Goal: Book appointment/travel/reservation

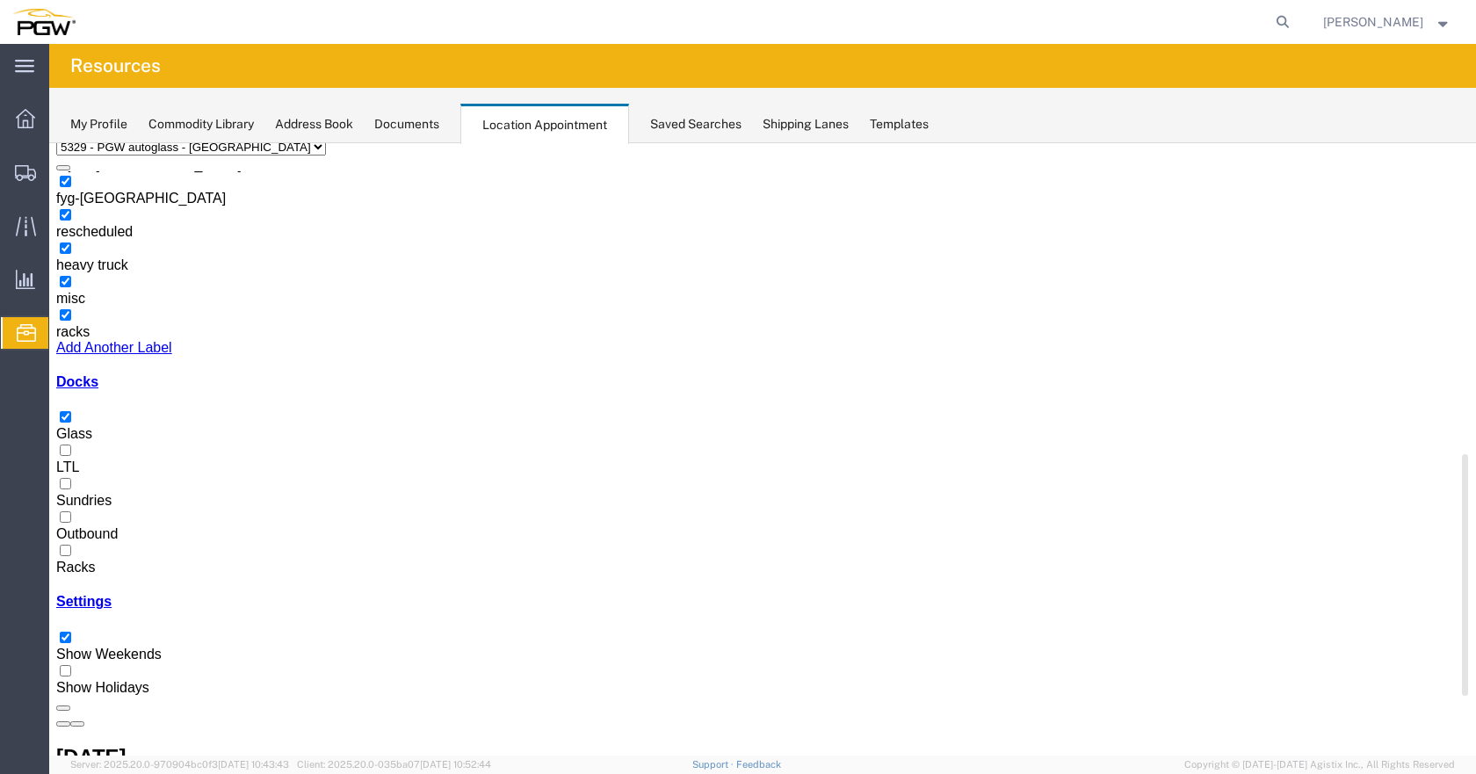
scroll to position [109, 0]
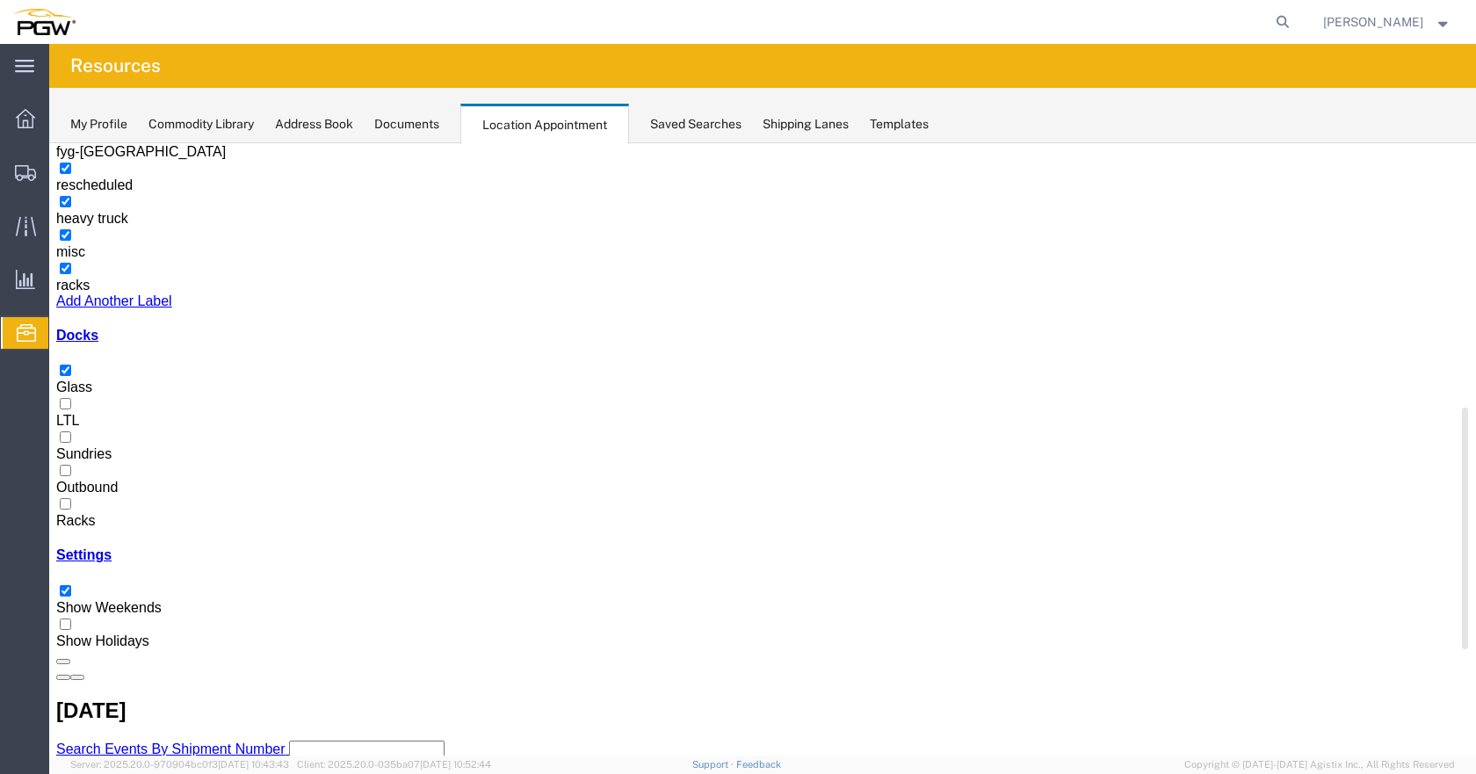
click at [72, 513] on div at bounding box center [762, 513] width 1412 height 0
click at [71, 509] on input "Racks" at bounding box center [65, 503] width 11 height 11
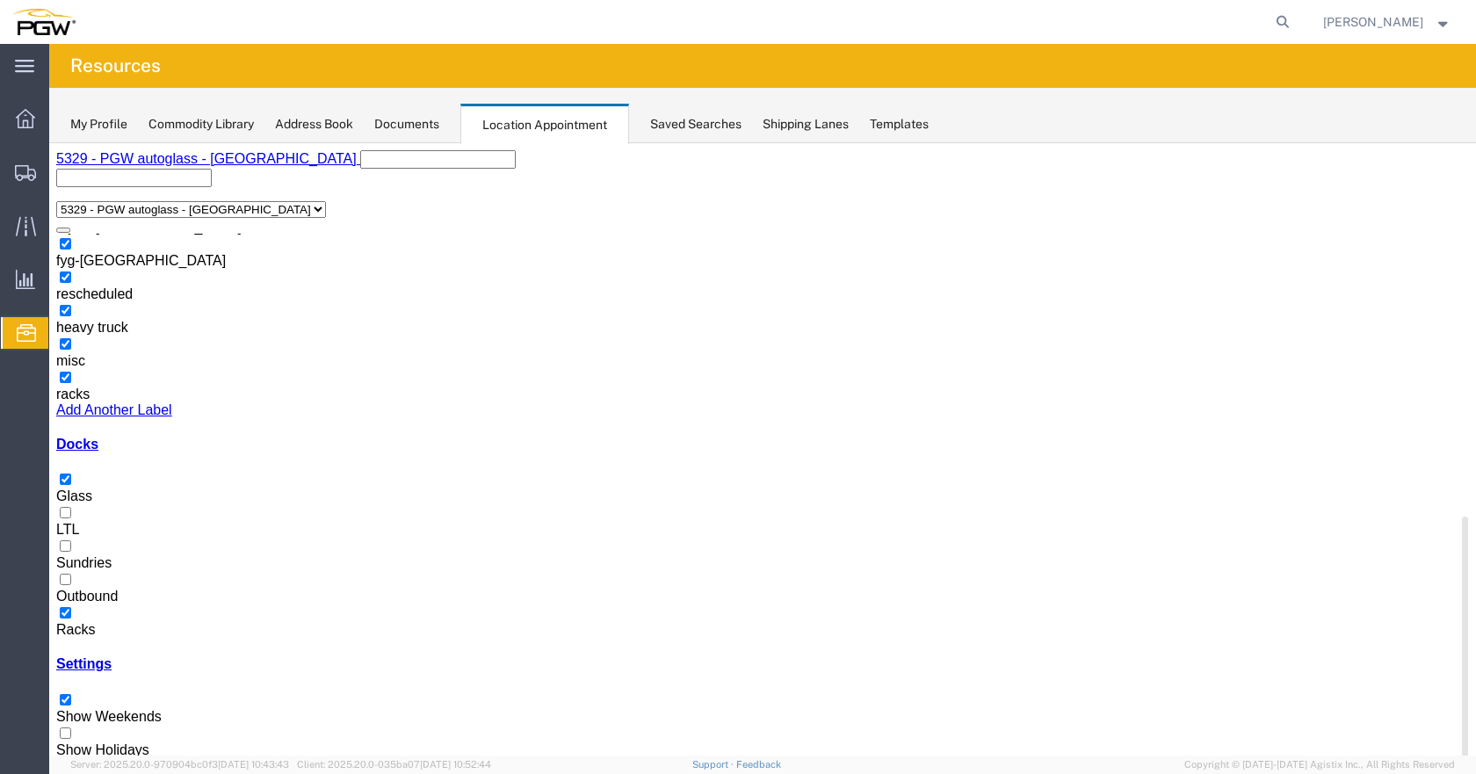
click at [74, 622] on div at bounding box center [762, 622] width 1412 height 0
click at [71, 607] on input "Racks" at bounding box center [65, 612] width 11 height 11
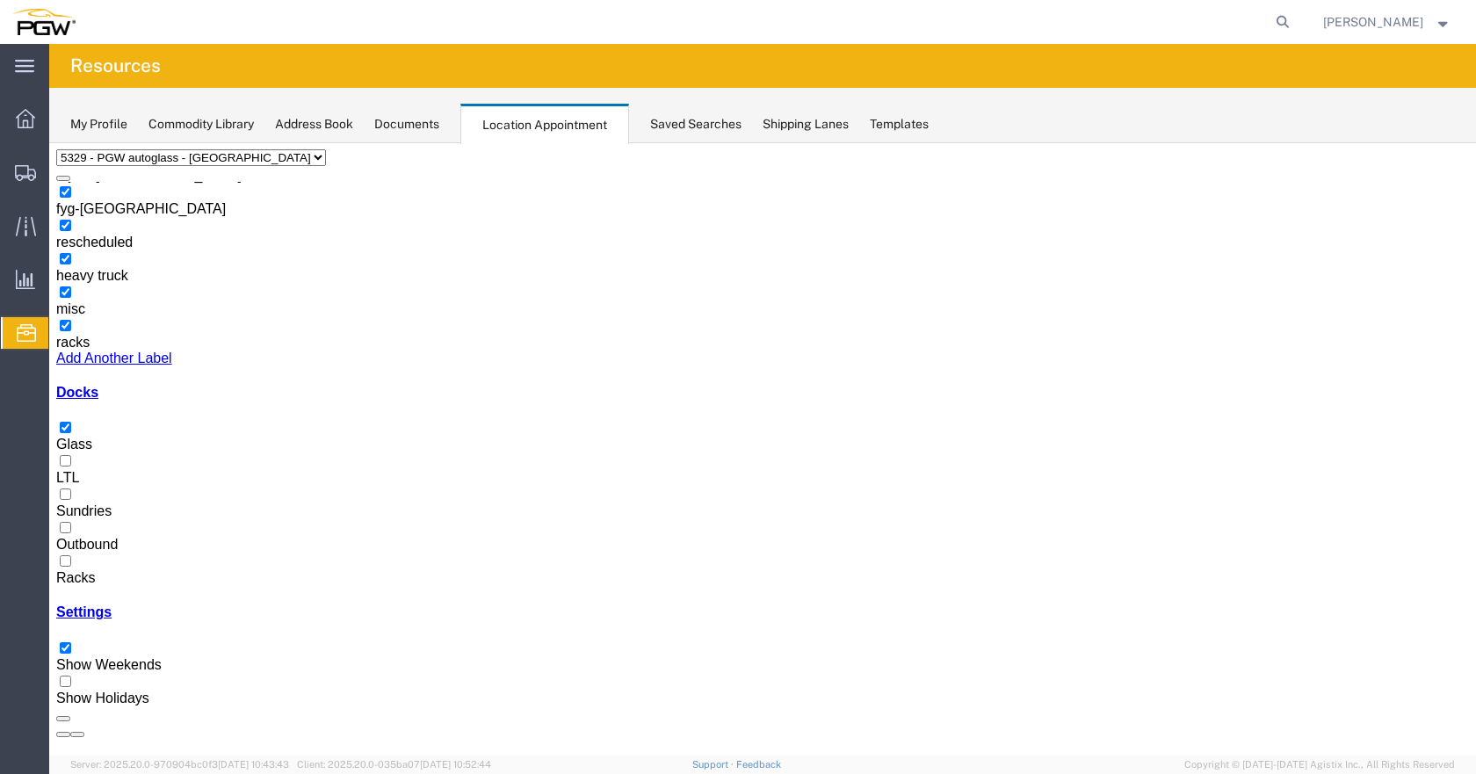
scroll to position [21, 0]
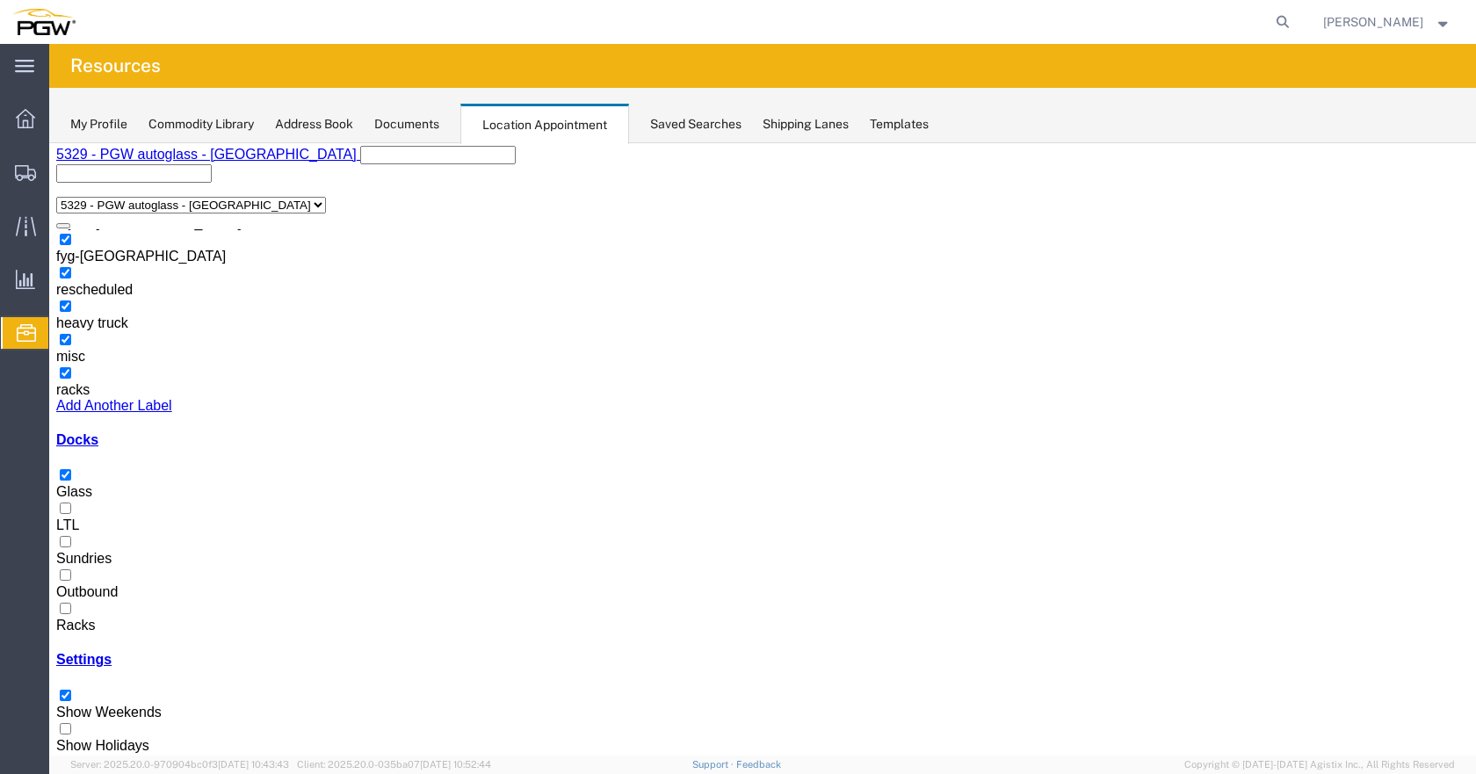
scroll to position [0, 0]
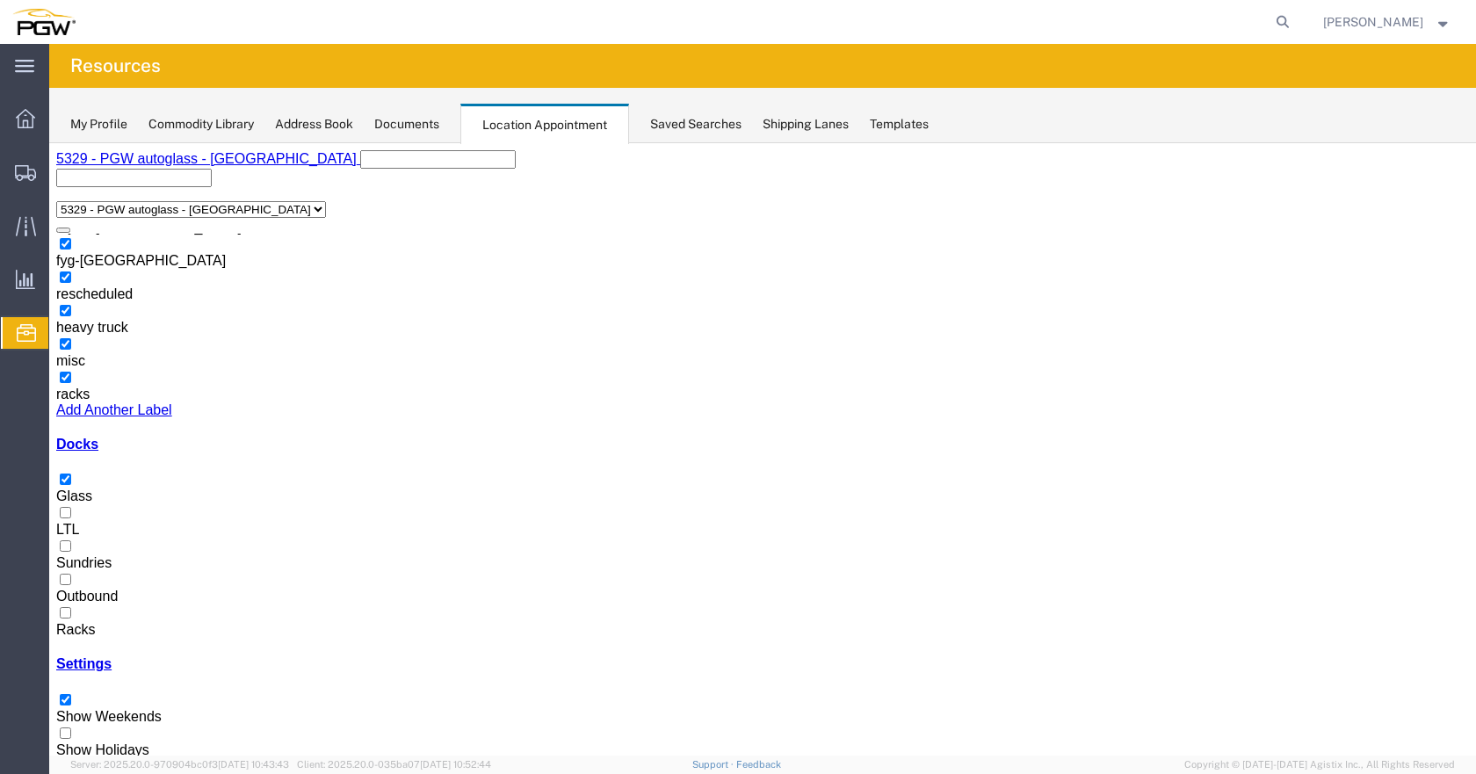
drag, startPoint x: 903, startPoint y: 413, endPoint x: 891, endPoint y: 418, distance: 13.4
select select "1"
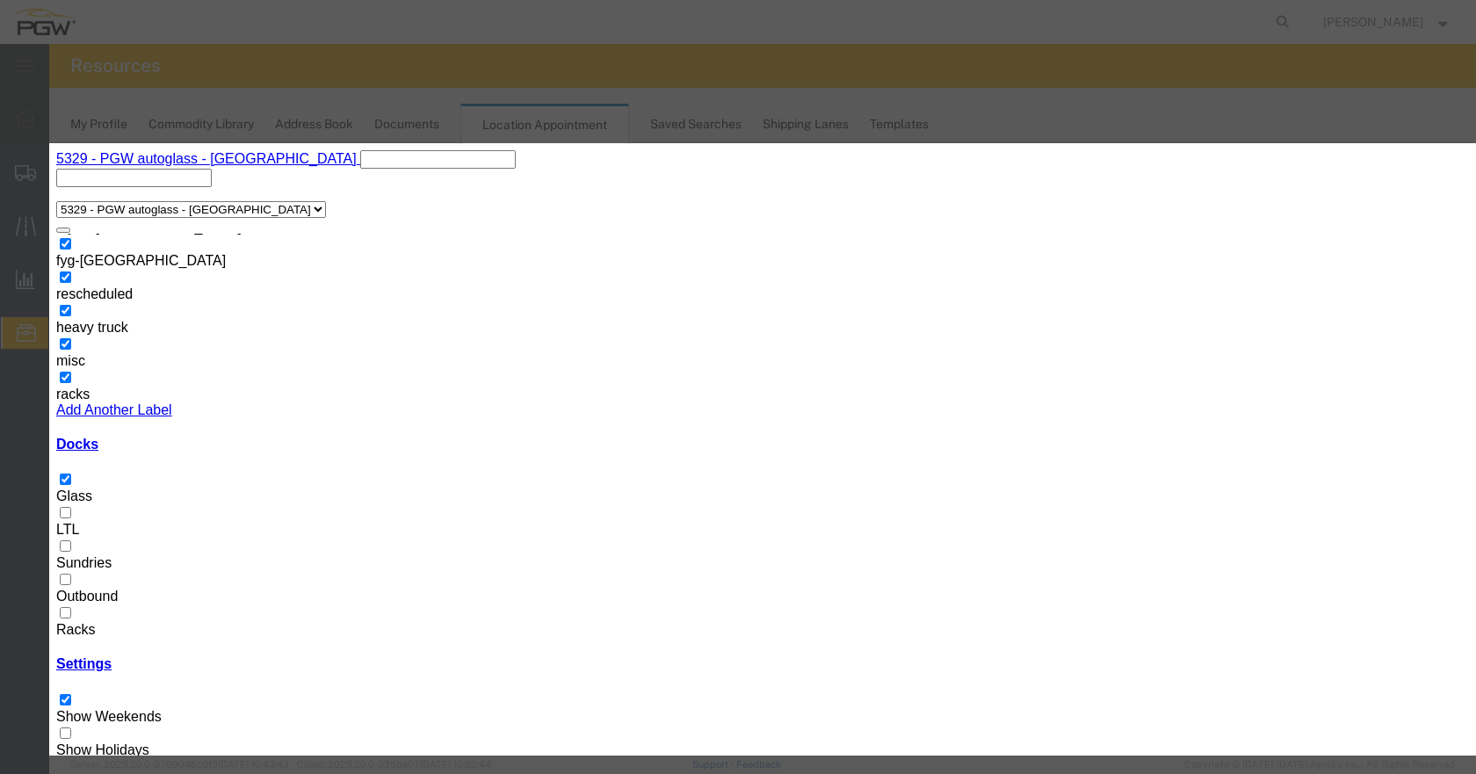
select select "200"
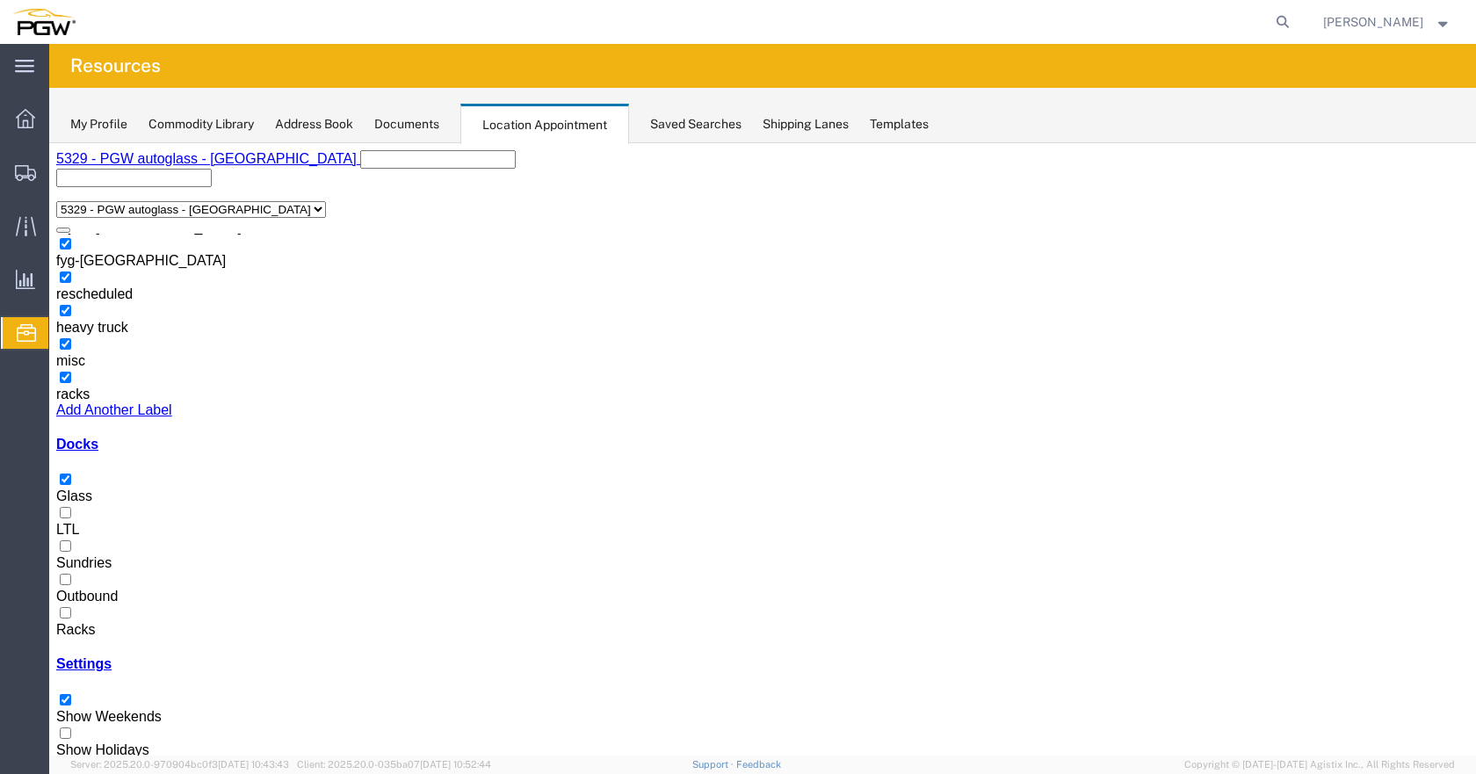
select select "1"
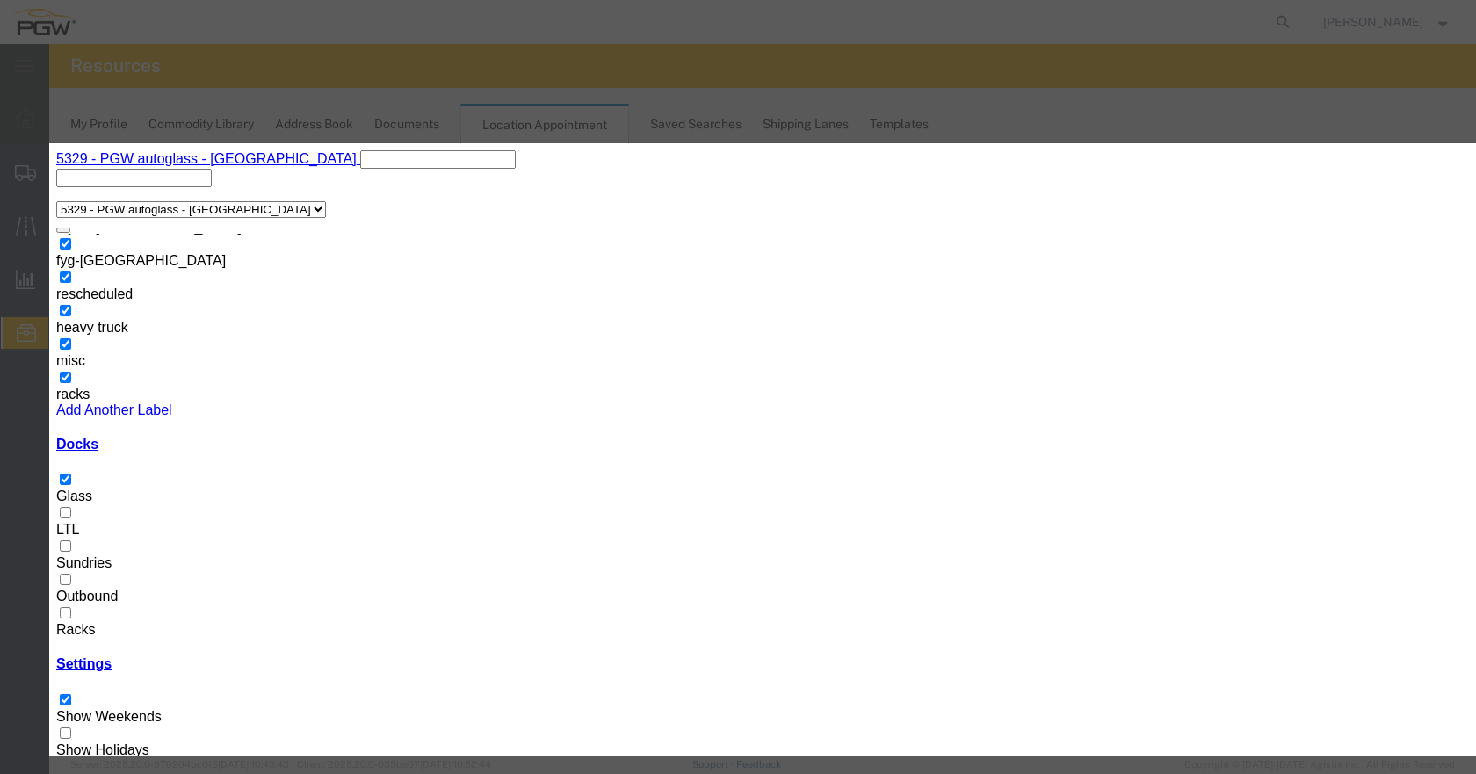
select select "200"
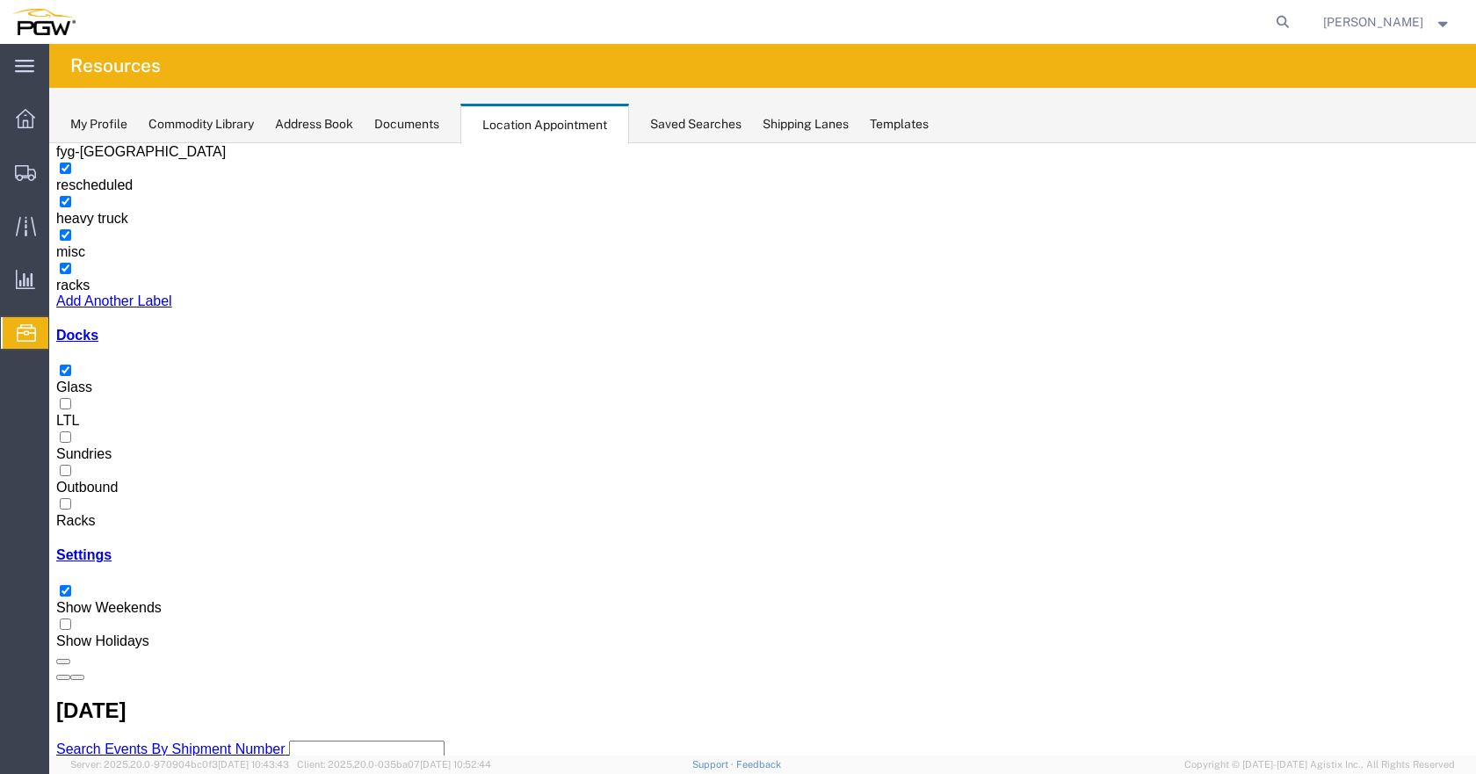
drag, startPoint x: 688, startPoint y: 499, endPoint x: 687, endPoint y: 489, distance: 9.7
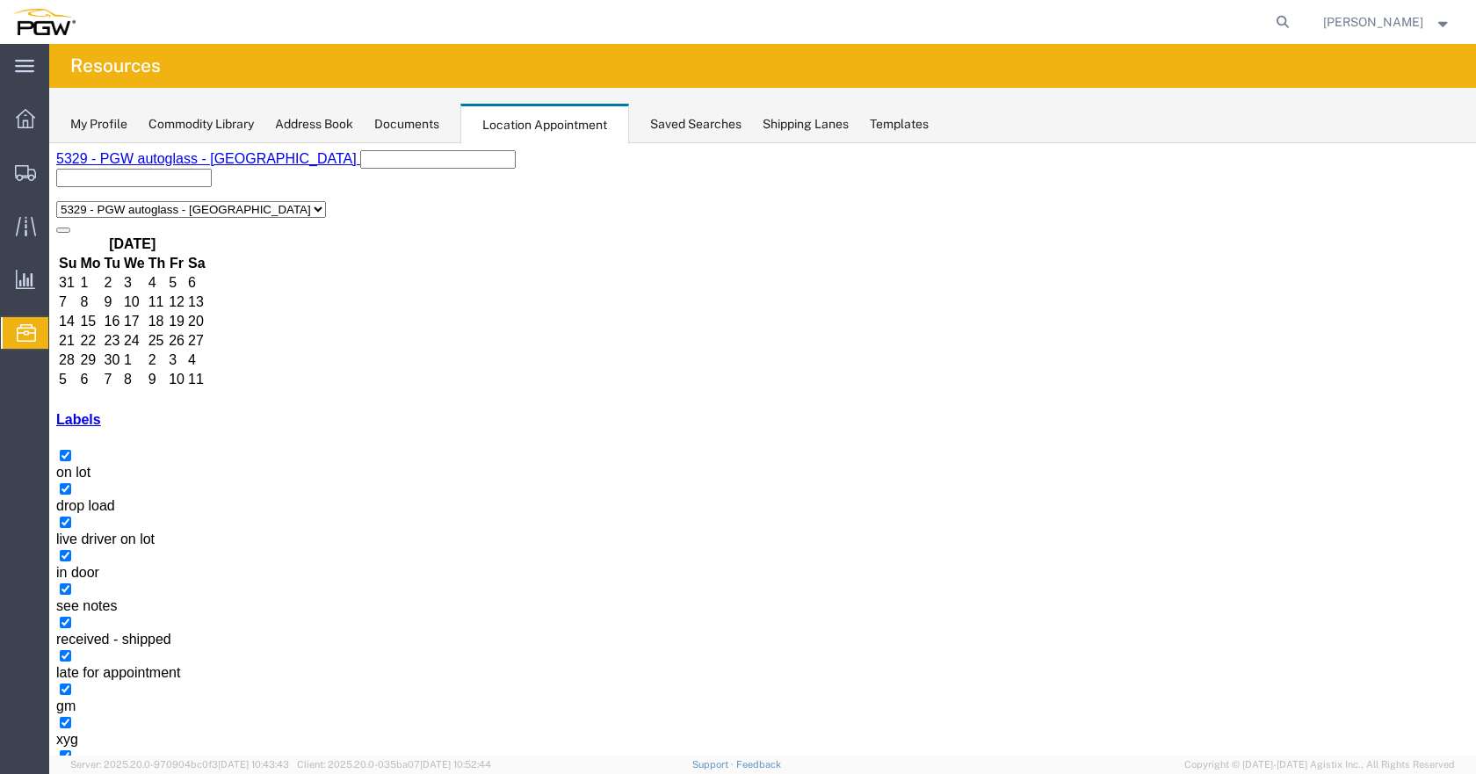
scroll to position [616, 0]
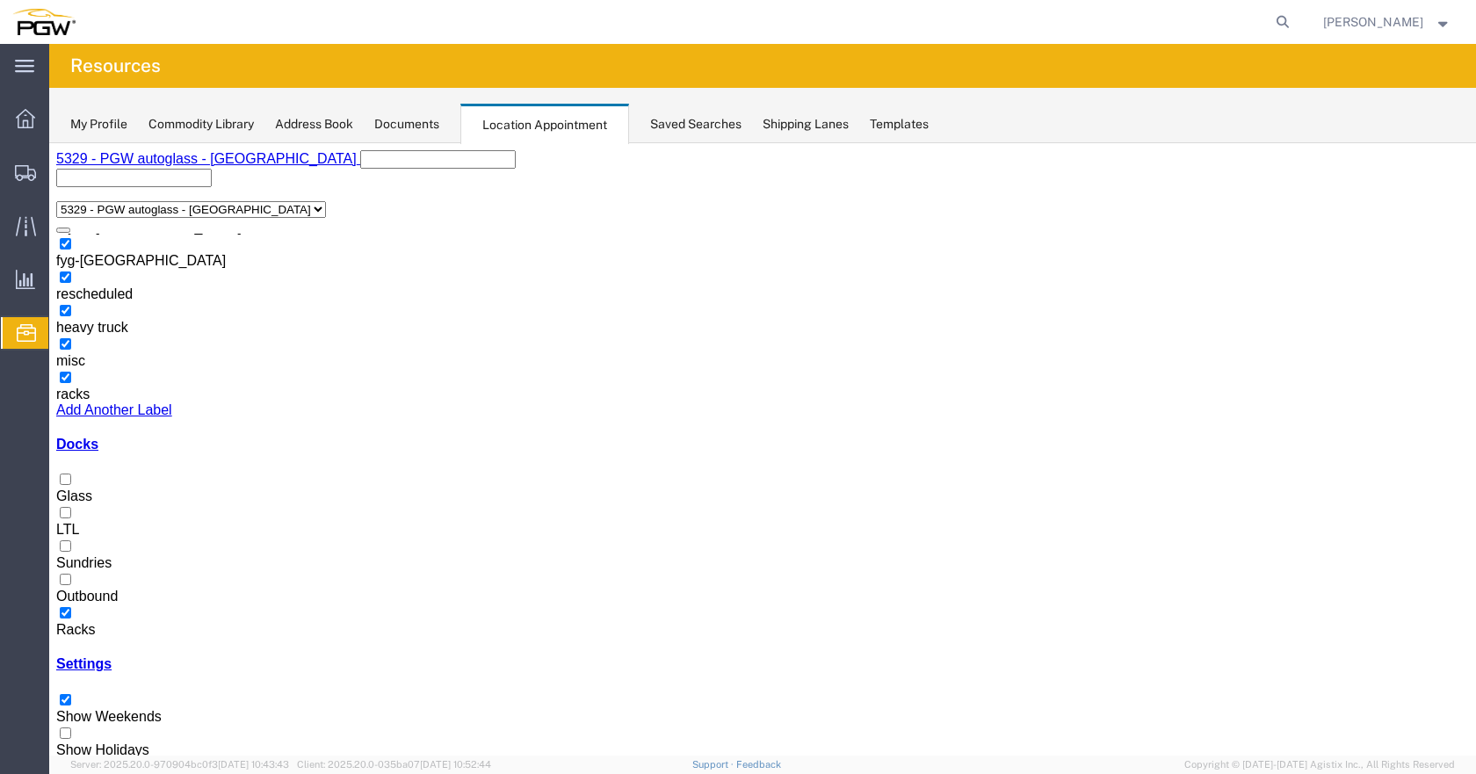
select select "100"
select select "3"
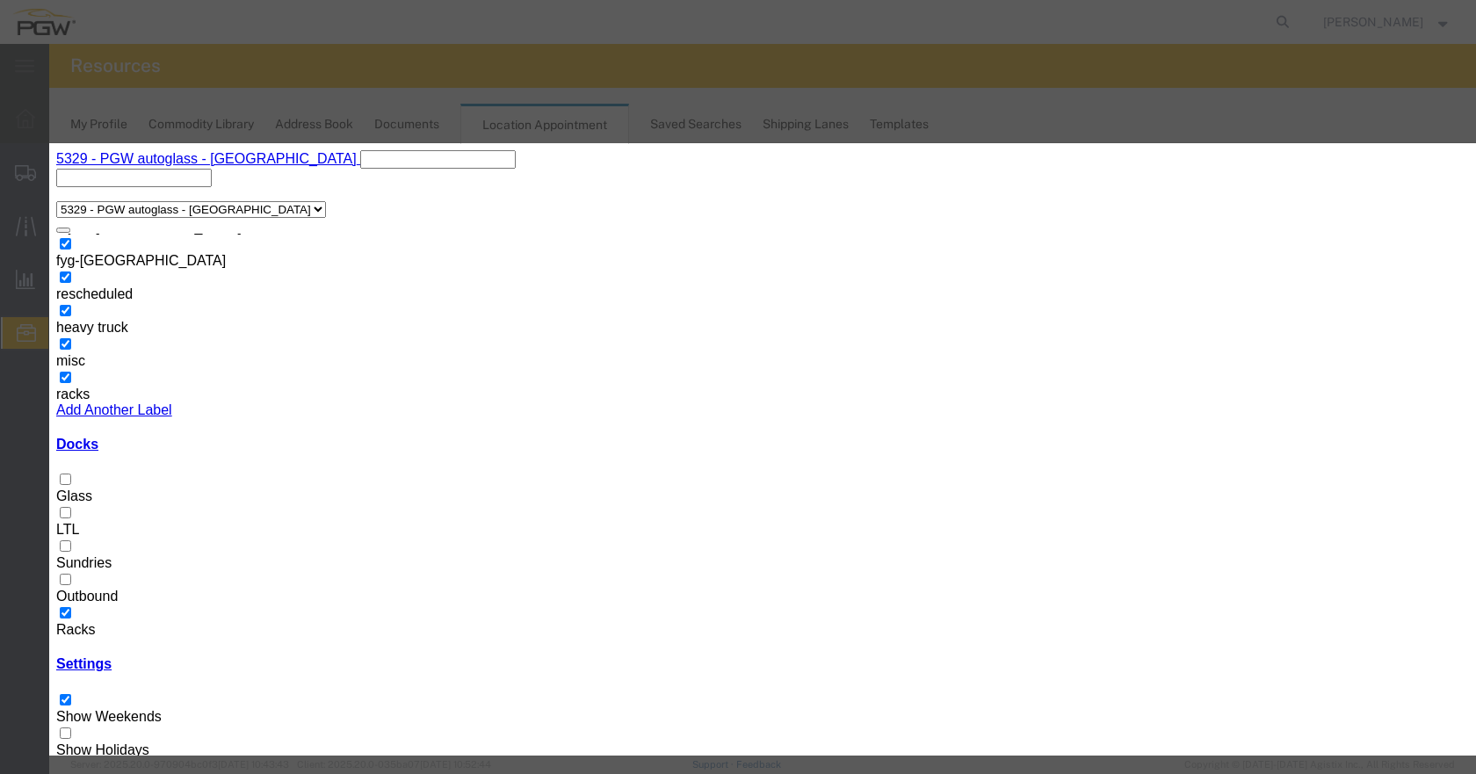
select select "200"
